Goal: Task Accomplishment & Management: Use online tool/utility

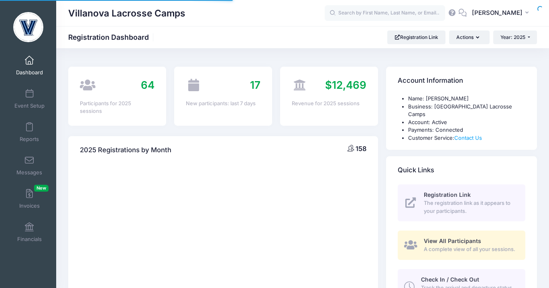
select select
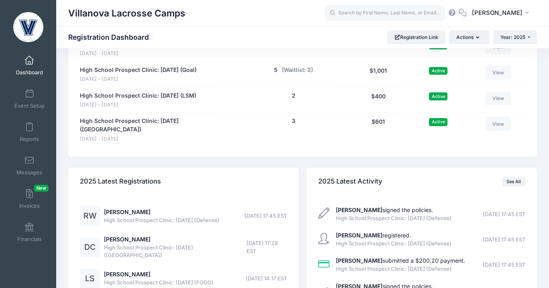
scroll to position [682, 0]
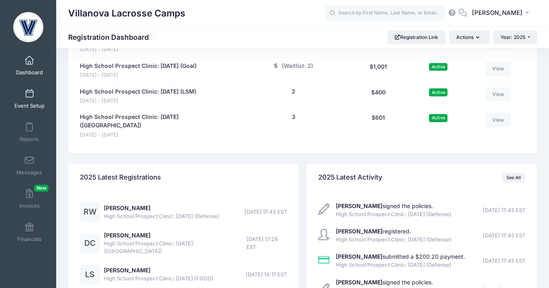
click at [29, 94] on span at bounding box center [29, 94] width 0 height 9
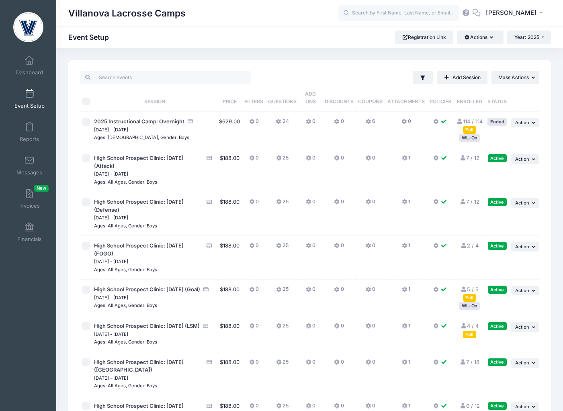
click at [84, 101] on input "\a \a \a \a" at bounding box center [86, 102] width 8 height 8
checkbox input "true"
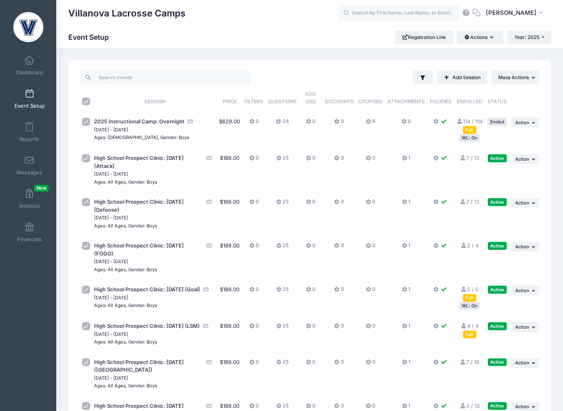
checkbox input "true"
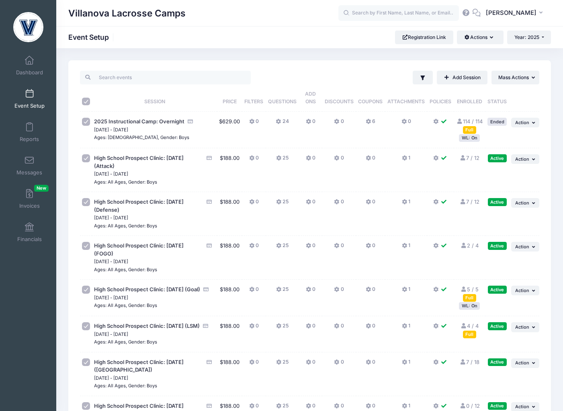
checkbox input "true"
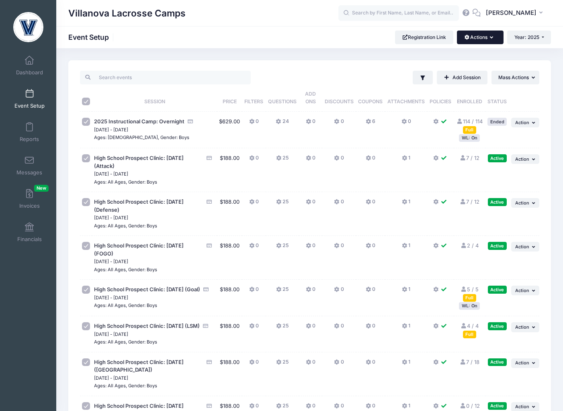
click at [479, 37] on button "Actions" at bounding box center [480, 38] width 46 height 14
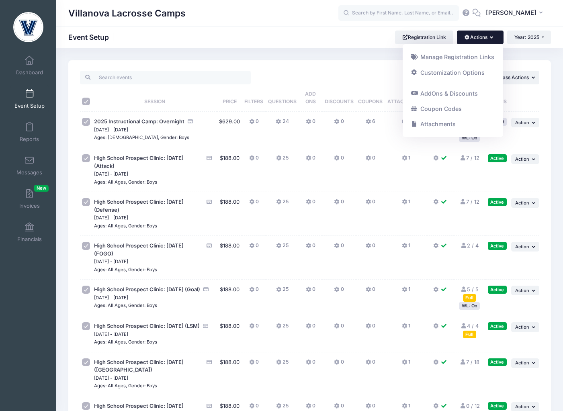
click at [479, 37] on button "Actions" at bounding box center [480, 38] width 46 height 14
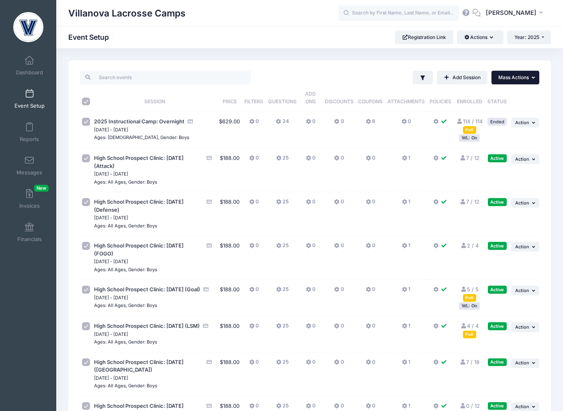
click at [515, 82] on button "... Mass Actions" at bounding box center [515, 78] width 48 height 14
click at [508, 79] on span "Mass Actions" at bounding box center [513, 77] width 31 height 6
click at [32, 132] on link "Reports" at bounding box center [29, 132] width 38 height 28
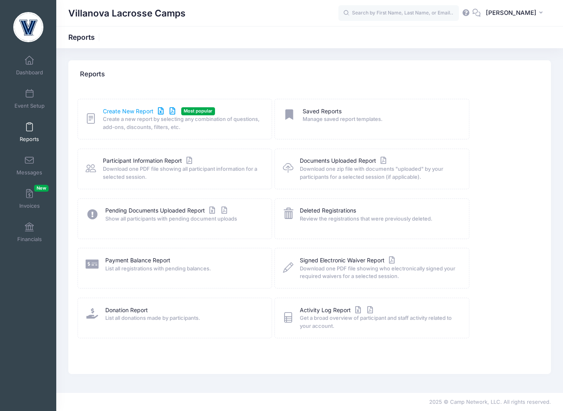
click at [124, 109] on link "Create New Report" at bounding box center [140, 111] width 75 height 8
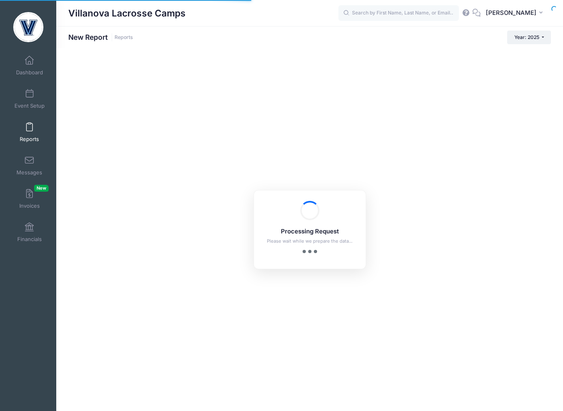
checkbox input "true"
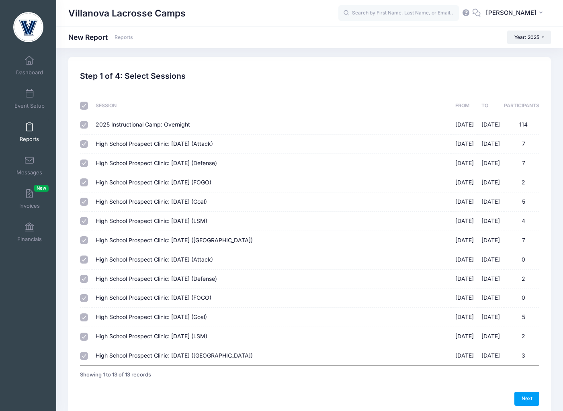
scroll to position [4, 0]
click at [84, 123] on input "2025 Instructional Camp: Overnight 07/18/2025 - 07/20/2025 114" at bounding box center [84, 124] width 8 height 8
checkbox input "false"
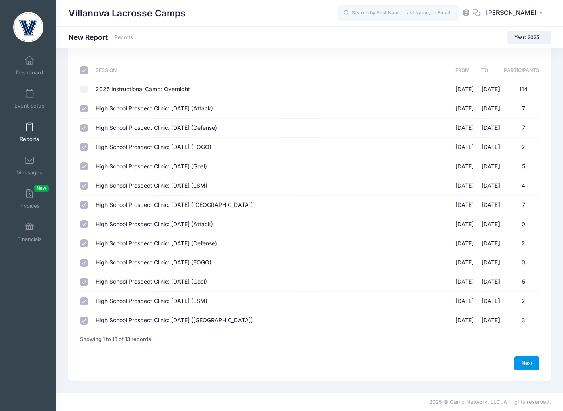
click at [523, 362] on link "Next" at bounding box center [526, 363] width 25 height 14
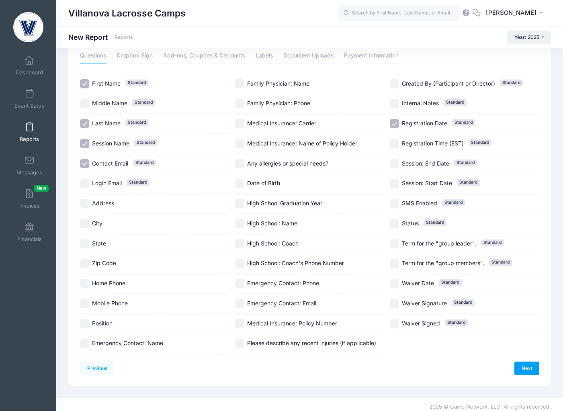
scroll to position [43, 0]
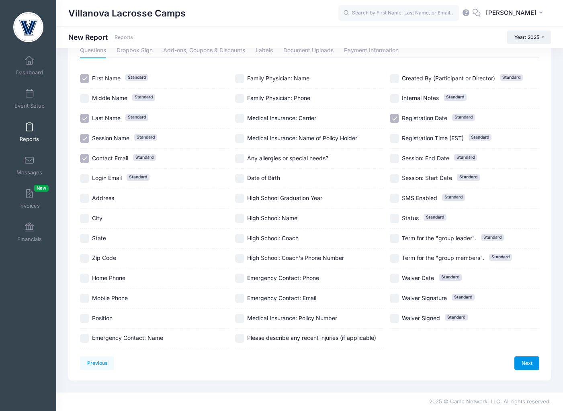
click at [526, 360] on link "Next" at bounding box center [526, 363] width 25 height 14
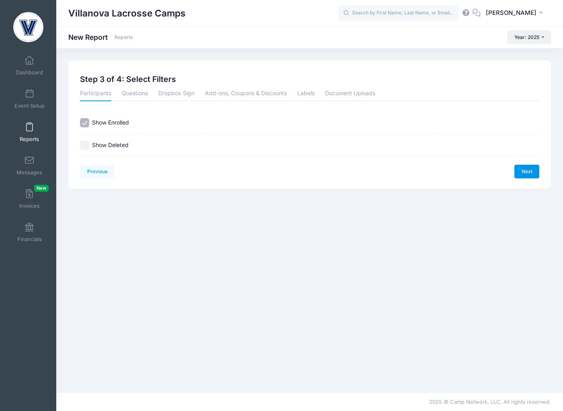
click at [530, 171] on link "Next" at bounding box center [526, 172] width 25 height 14
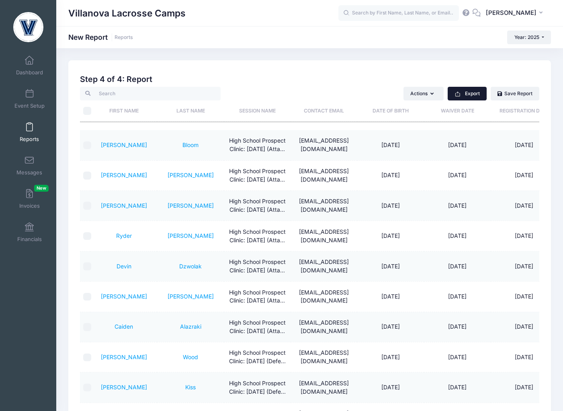
click at [473, 92] on button "Export" at bounding box center [466, 94] width 39 height 14
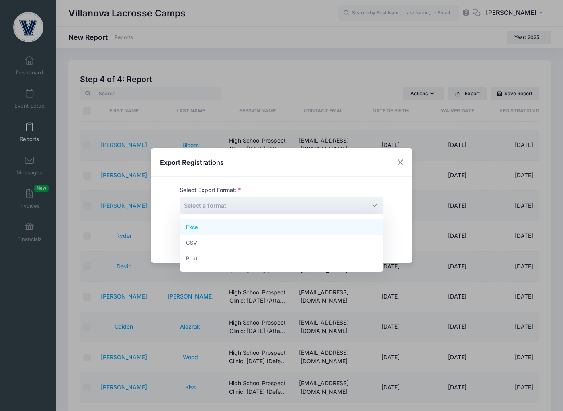
click at [268, 206] on span "Select a format" at bounding box center [281, 205] width 204 height 17
select select "excel"
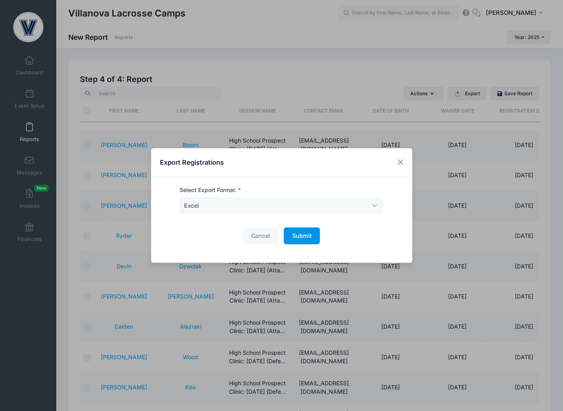
click at [306, 237] on span "Submit" at bounding box center [302, 235] width 20 height 7
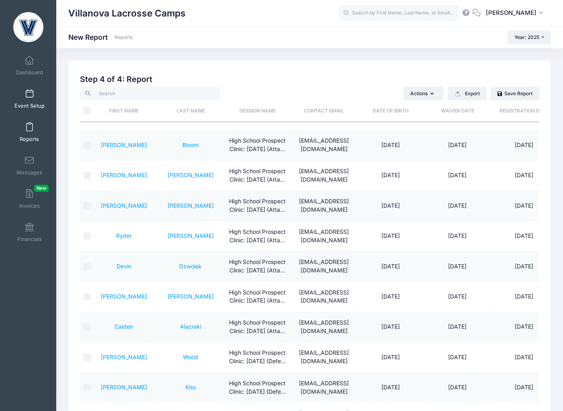
click at [30, 108] on span "Event Setup" at bounding box center [29, 105] width 30 height 7
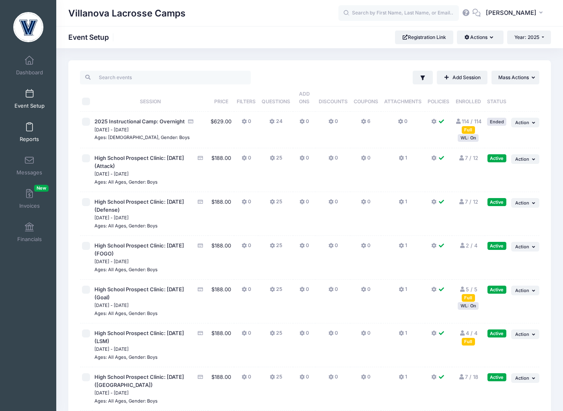
click at [29, 130] on span at bounding box center [29, 127] width 0 height 9
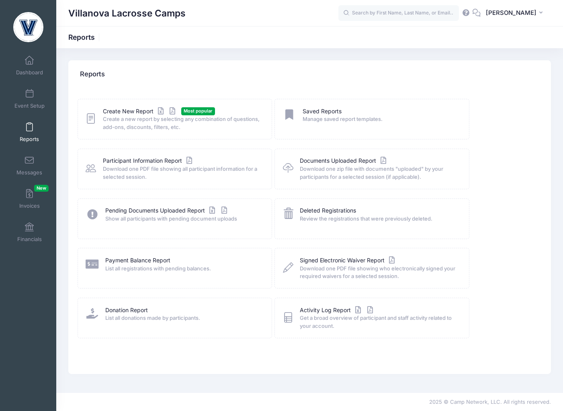
click at [136, 116] on span "Create a new report by selecting any combination of questions, add-ons, discoun…" at bounding box center [182, 123] width 158 height 16
click at [126, 111] on link "Create New Report" at bounding box center [140, 111] width 75 height 8
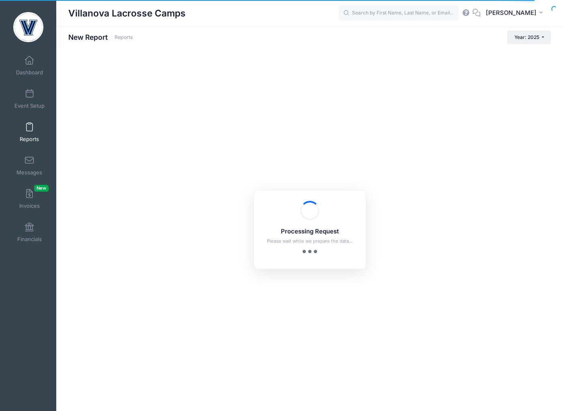
checkbox input "true"
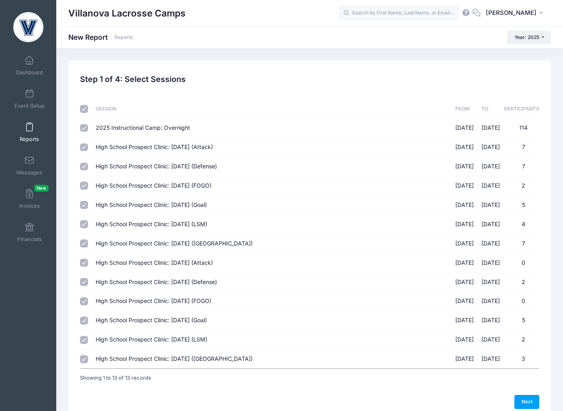
click at [84, 129] on input "2025 Instructional Camp: Overnight [DATE] - [DATE] 114" at bounding box center [84, 128] width 8 height 8
checkbox input "false"
click at [531, 400] on link "Next" at bounding box center [526, 402] width 25 height 14
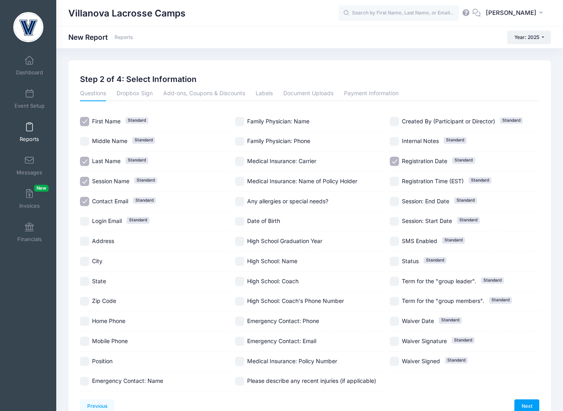
click at [396, 161] on input "Registration Date Standard" at bounding box center [394, 161] width 9 height 9
checkbox input "false"
click at [135, 92] on link "Dropbox Sign" at bounding box center [134, 94] width 36 height 14
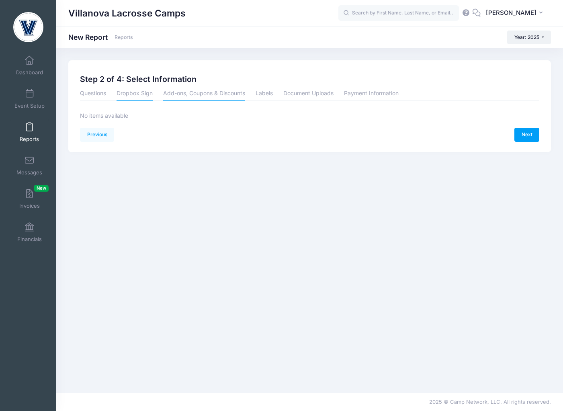
click at [194, 91] on link "Add-ons, Coupons & Discounts" at bounding box center [204, 94] width 82 height 14
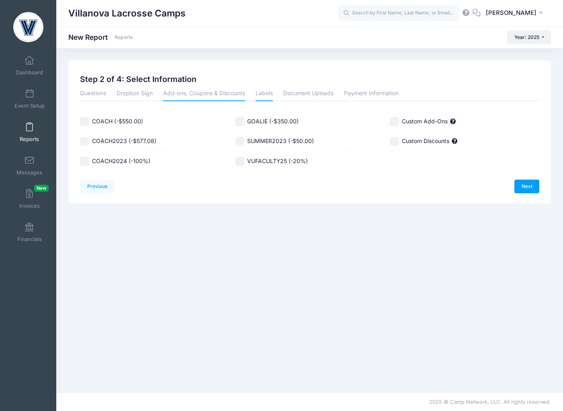
click at [260, 90] on link "Labels" at bounding box center [263, 94] width 17 height 14
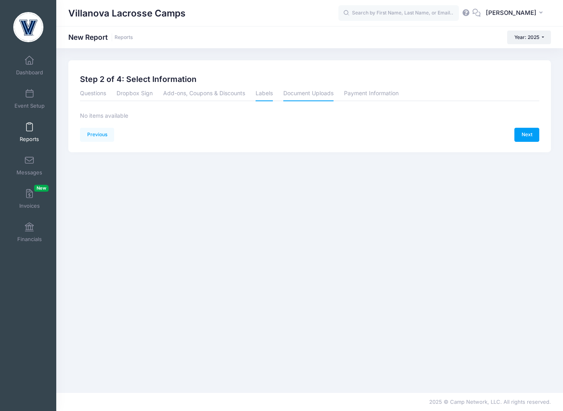
click at [302, 92] on link "Document Uploads" at bounding box center [308, 94] width 50 height 14
click at [383, 94] on link "Payment Information" at bounding box center [371, 94] width 55 height 14
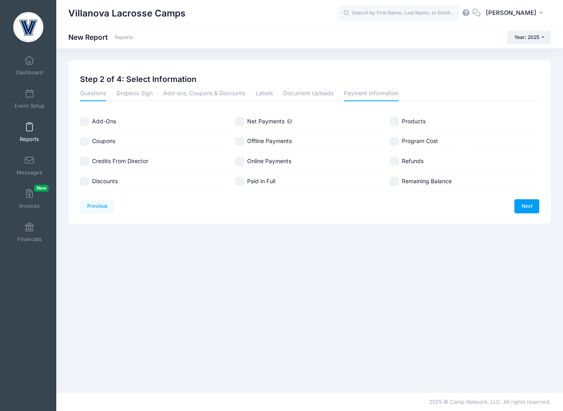
click at [94, 94] on link "Questions" at bounding box center [93, 94] width 26 height 14
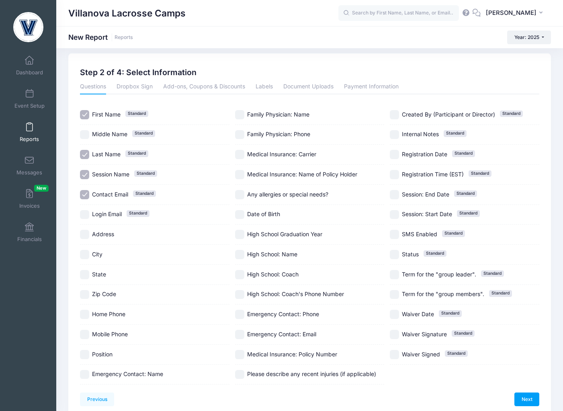
scroll to position [8, 0]
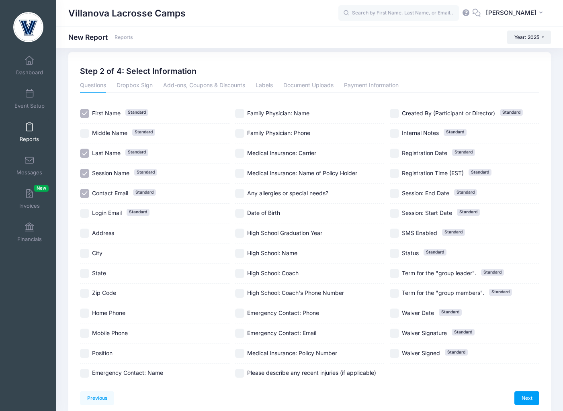
click at [243, 230] on input "High School Graduation Year" at bounding box center [239, 232] width 9 height 9
checkbox input "true"
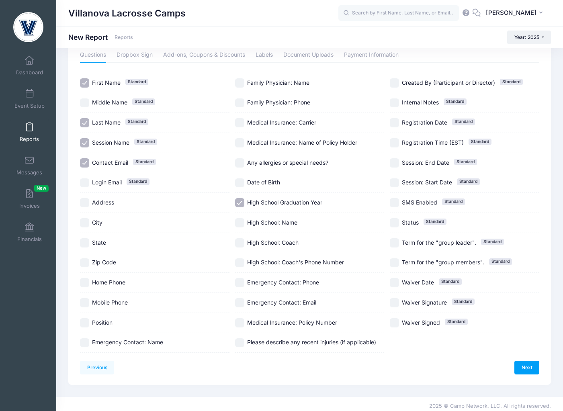
scroll to position [43, 0]
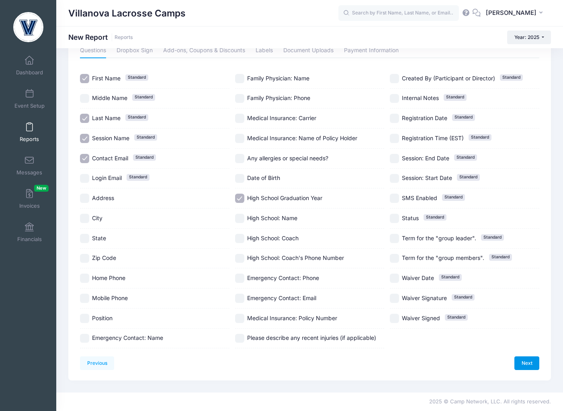
click at [521, 358] on link "Next" at bounding box center [526, 363] width 25 height 14
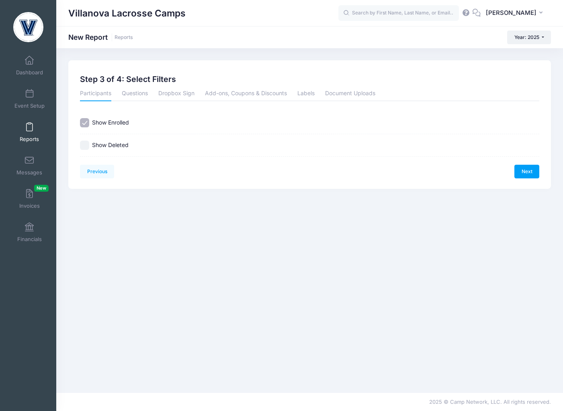
click at [525, 180] on div "Previous Next Step 3 of 4: Select Filters 1 Select Sessions 2 Select Informatio…" at bounding box center [309, 124] width 482 height 128
click at [518, 172] on link "Next" at bounding box center [526, 172] width 25 height 14
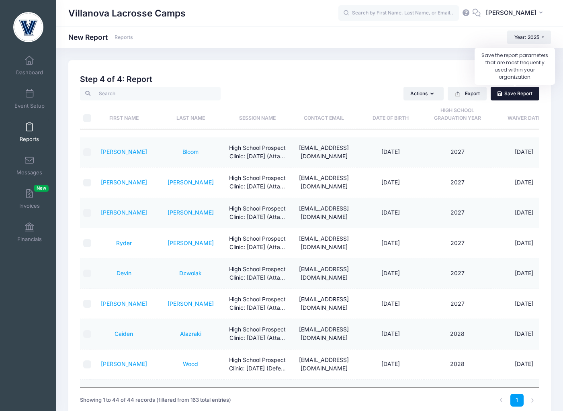
click at [504, 90] on link "Save Report" at bounding box center [514, 94] width 49 height 14
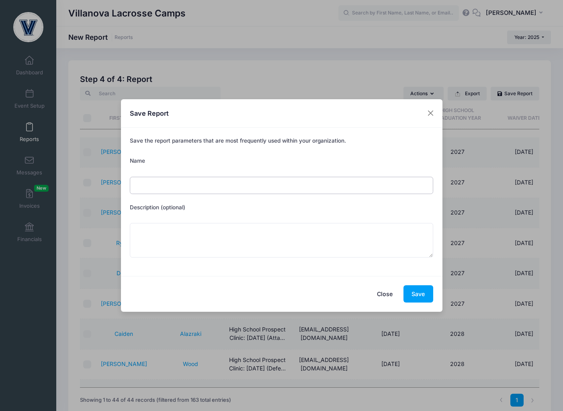
click at [282, 182] on input "Name" at bounding box center [281, 185] width 303 height 17
type input "Clinic Participants"
click at [422, 294] on button "Save" at bounding box center [418, 293] width 30 height 17
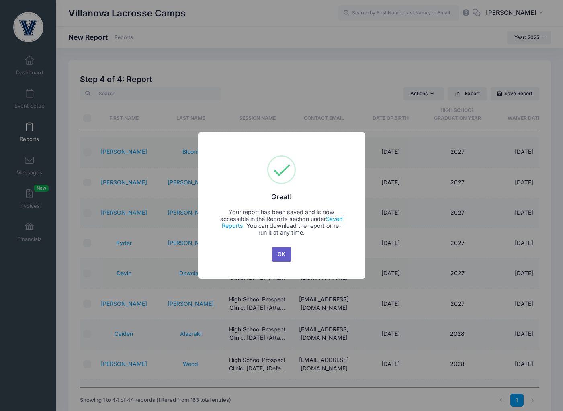
click at [277, 253] on button "OK" at bounding box center [281, 254] width 19 height 14
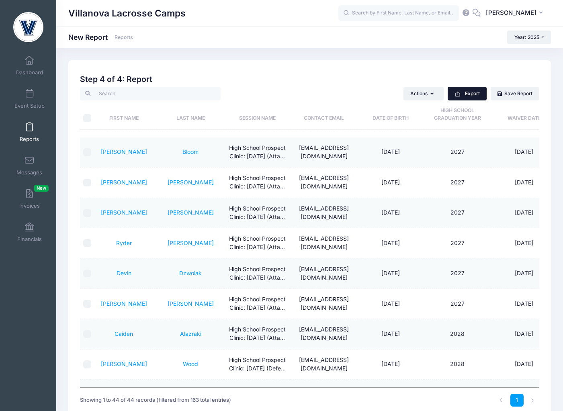
click at [473, 90] on button "Export" at bounding box center [466, 94] width 39 height 14
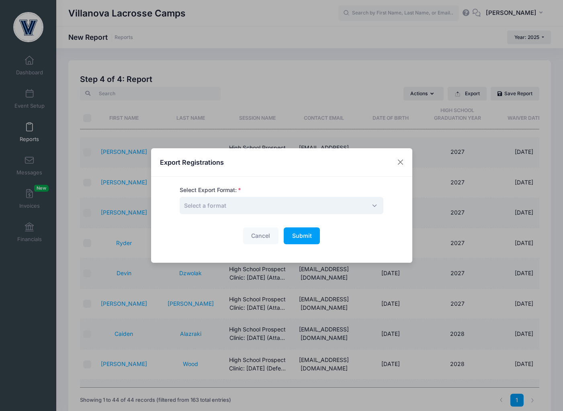
click at [294, 197] on span "Select a format" at bounding box center [281, 205] width 204 height 17
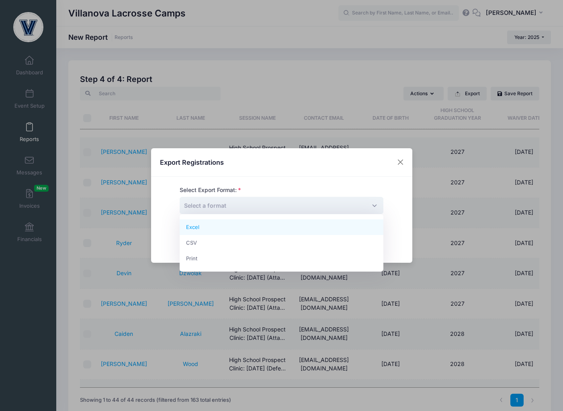
select select "excel"
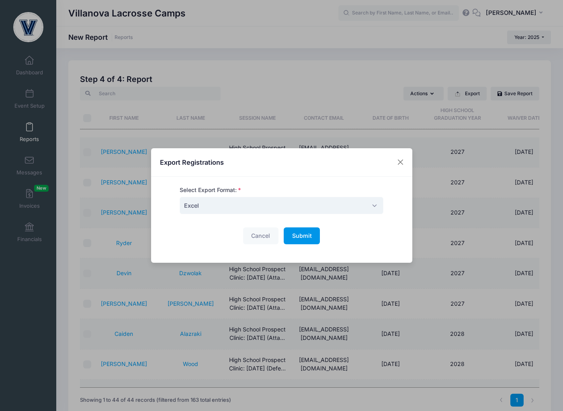
click at [310, 237] on span "Submit" at bounding box center [302, 235] width 20 height 7
